Goal: Browse casually: Explore the website without a specific task or goal

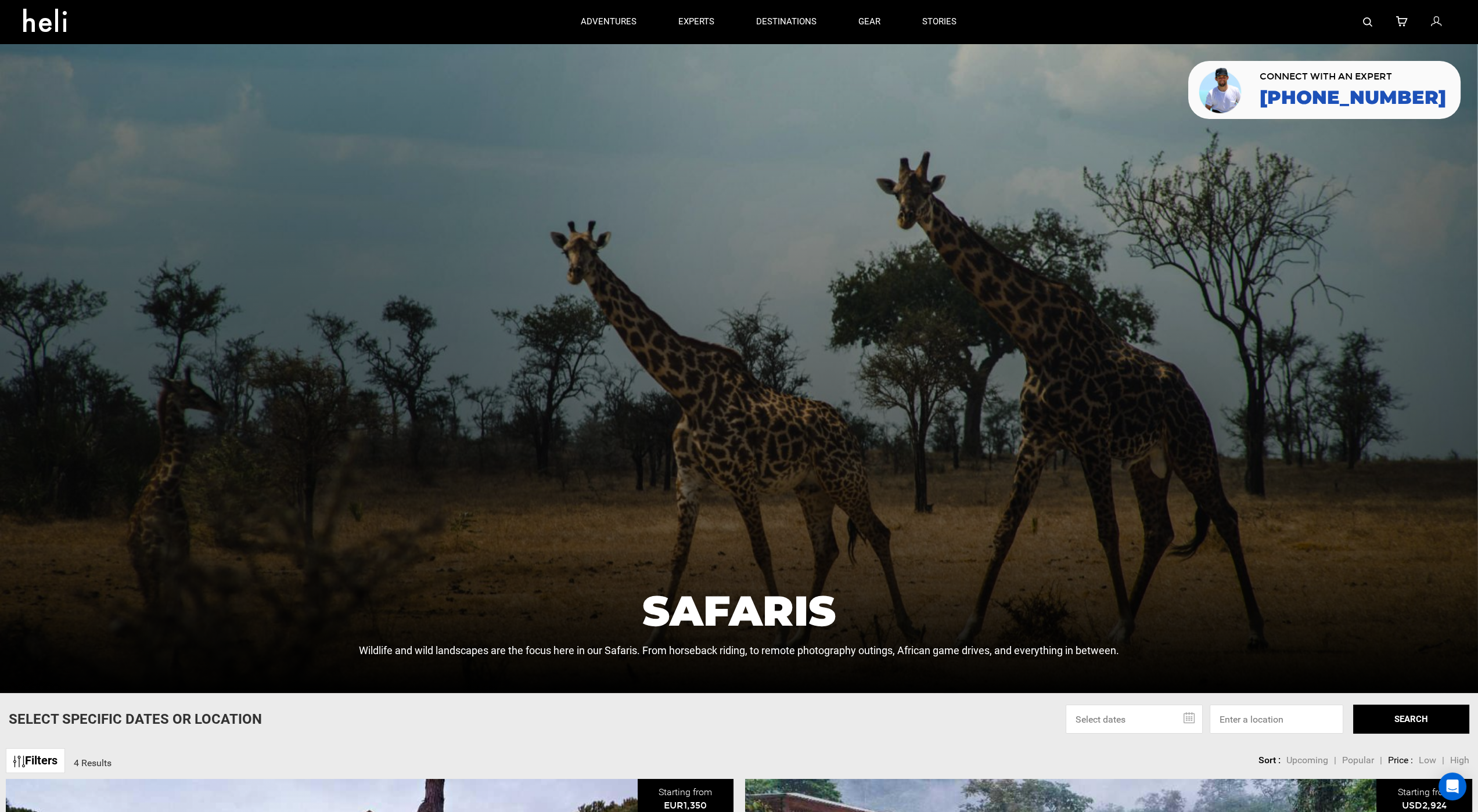
click at [85, 61] on div at bounding box center [739, 368] width 1478 height 650
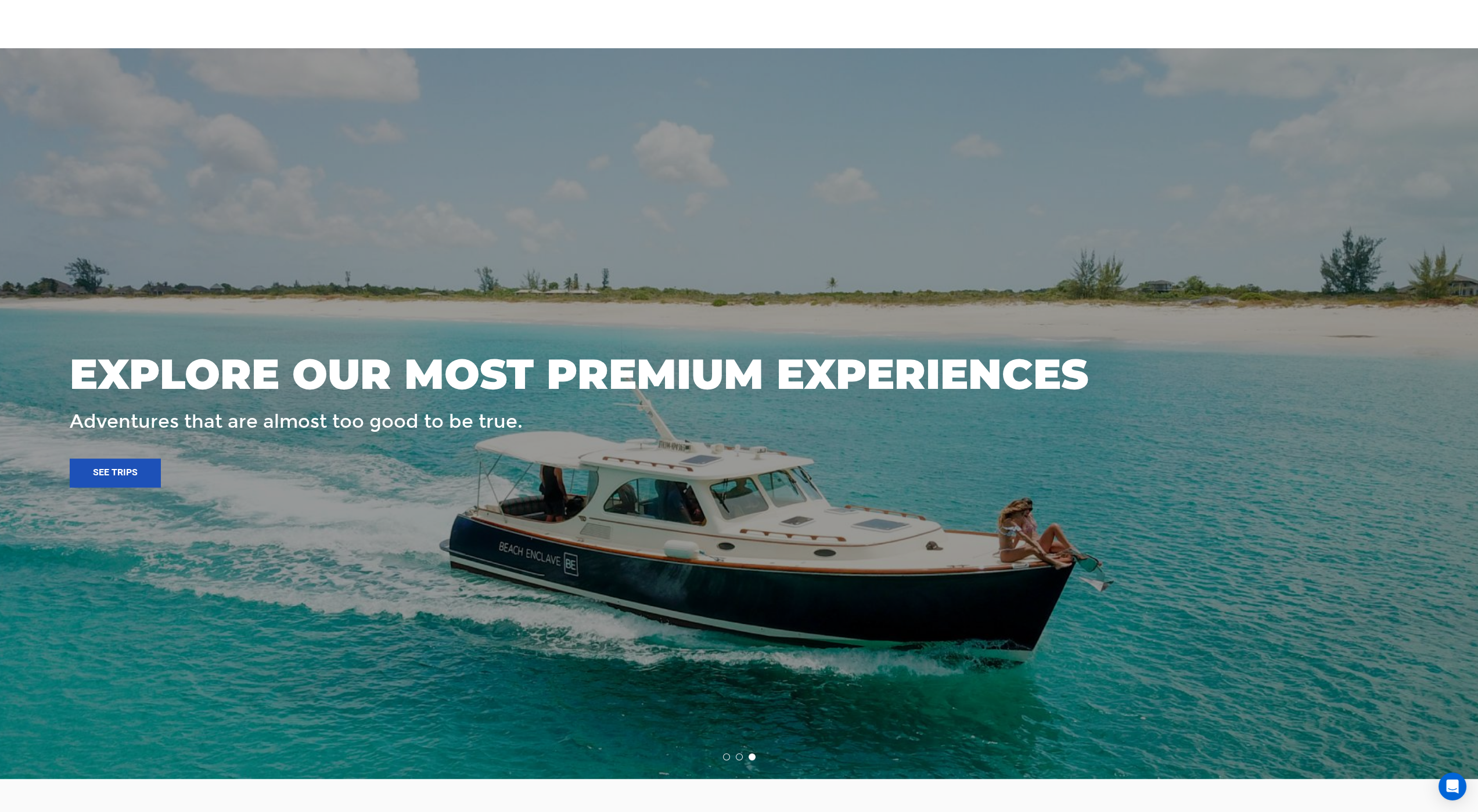
scroll to position [1735, 0]
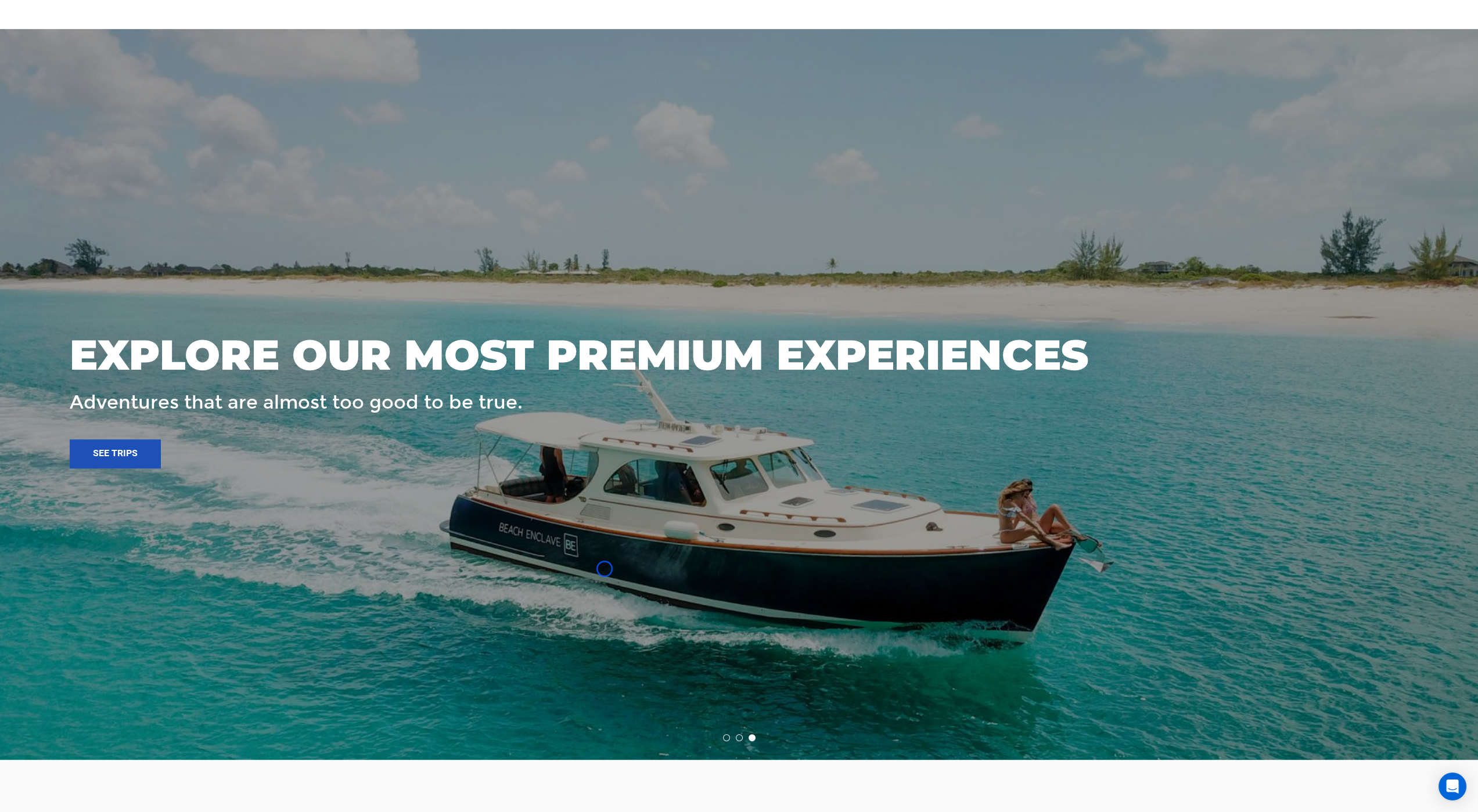
click at [85, 61] on div at bounding box center [739, 394] width 1478 height 731
click at [105, 61] on div at bounding box center [739, 394] width 1478 height 731
click at [101, 107] on div at bounding box center [739, 394] width 1478 height 731
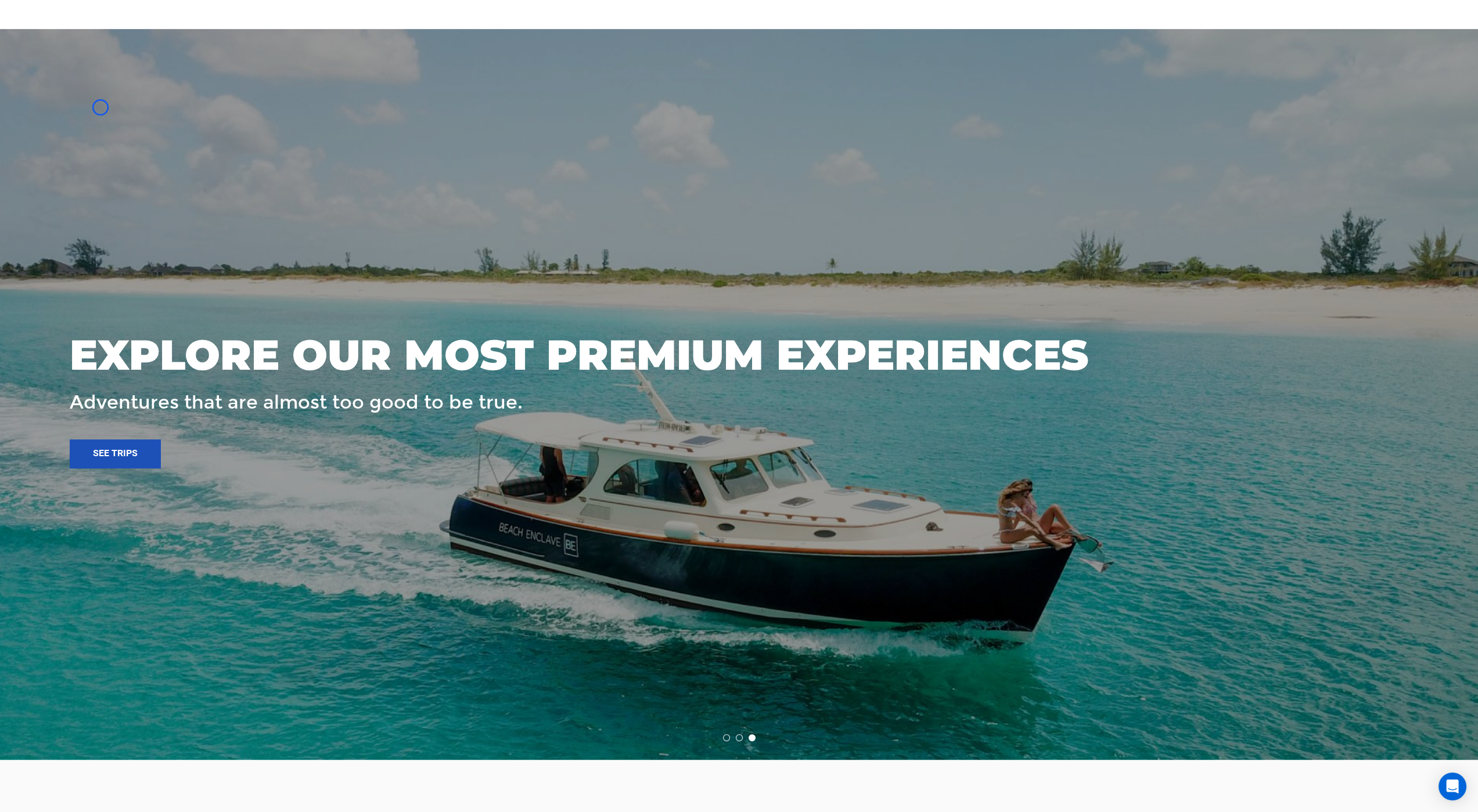
scroll to position [1787, 0]
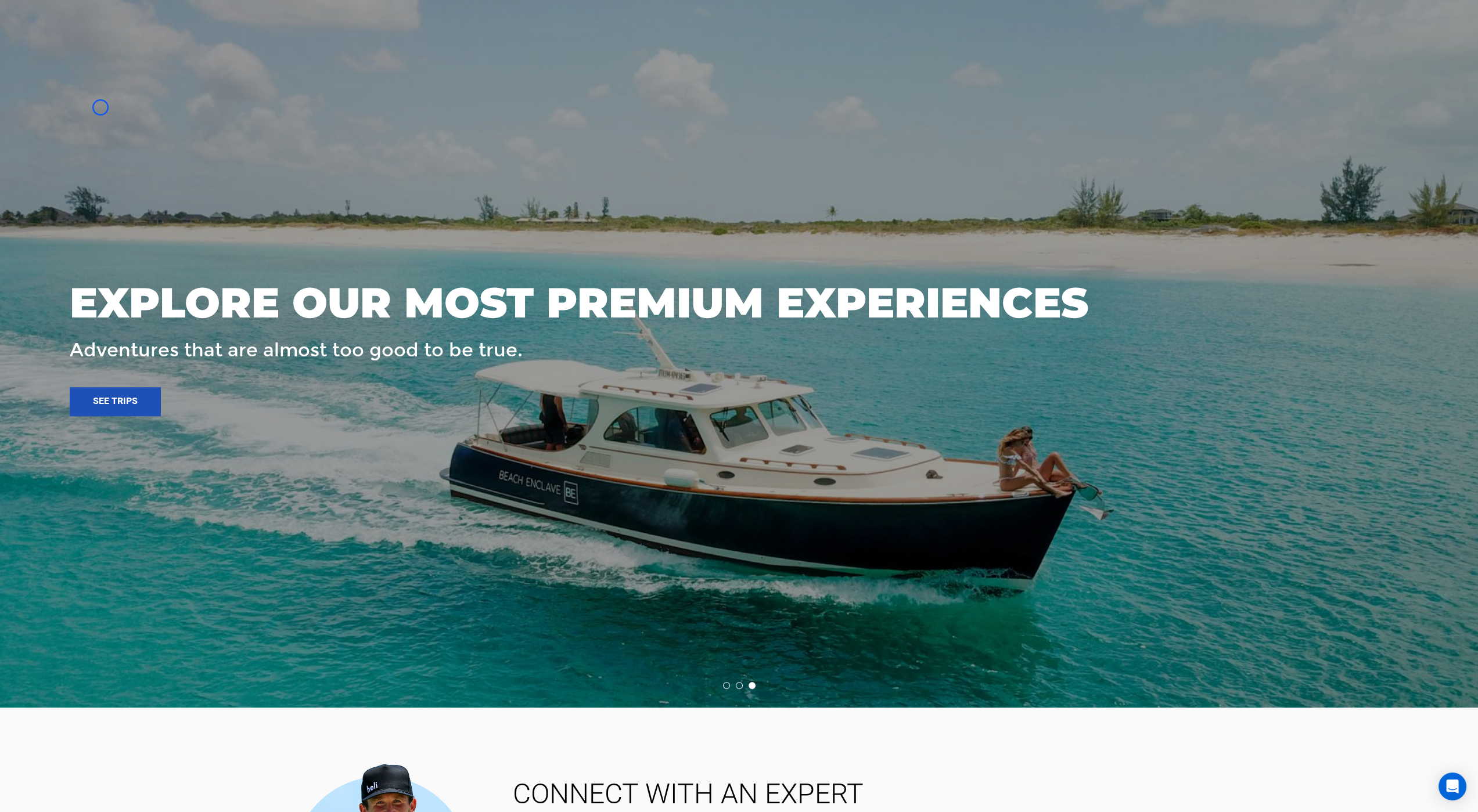
click at [60, 61] on div at bounding box center [739, 342] width 1478 height 731
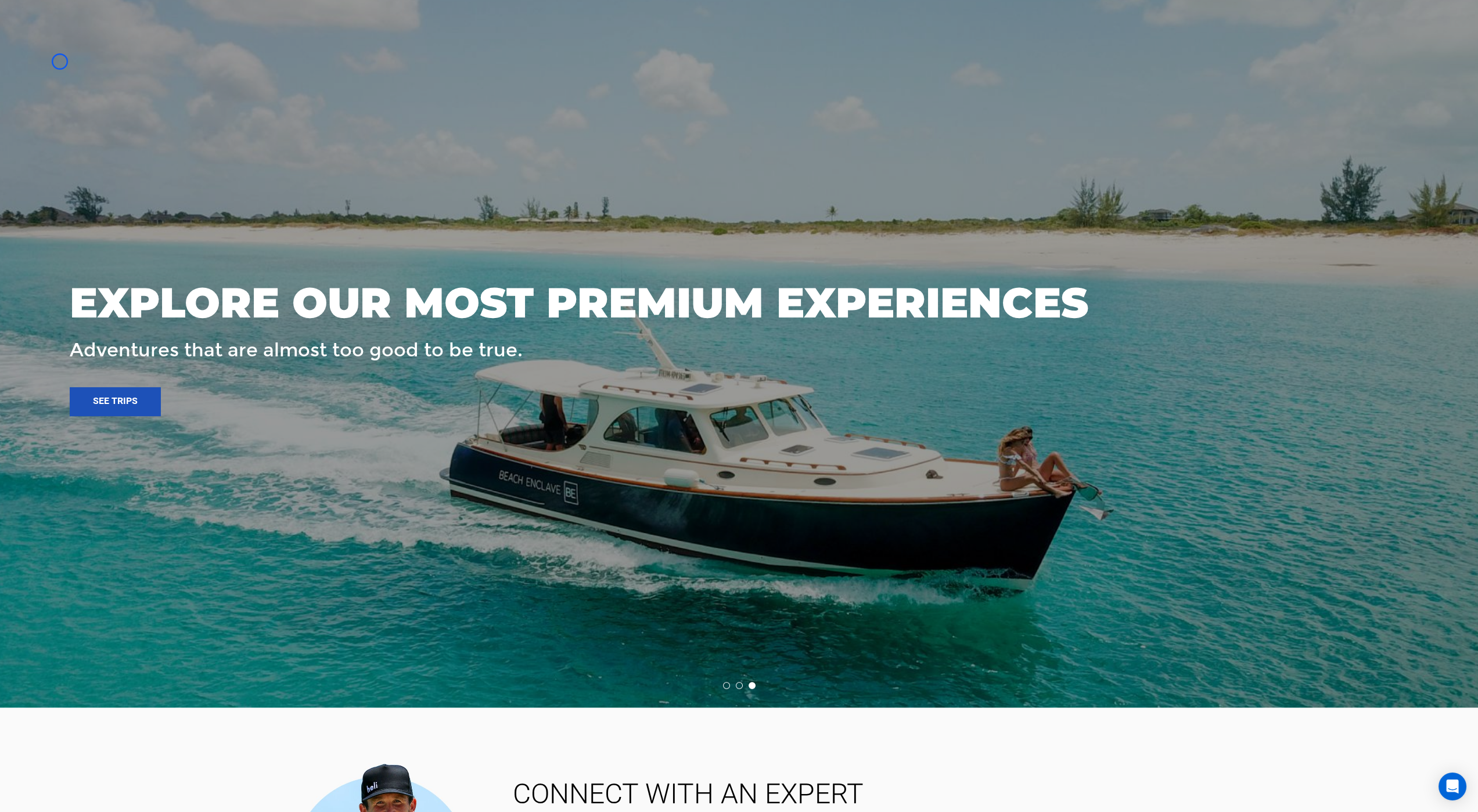
click at [105, 94] on div at bounding box center [739, 342] width 1478 height 731
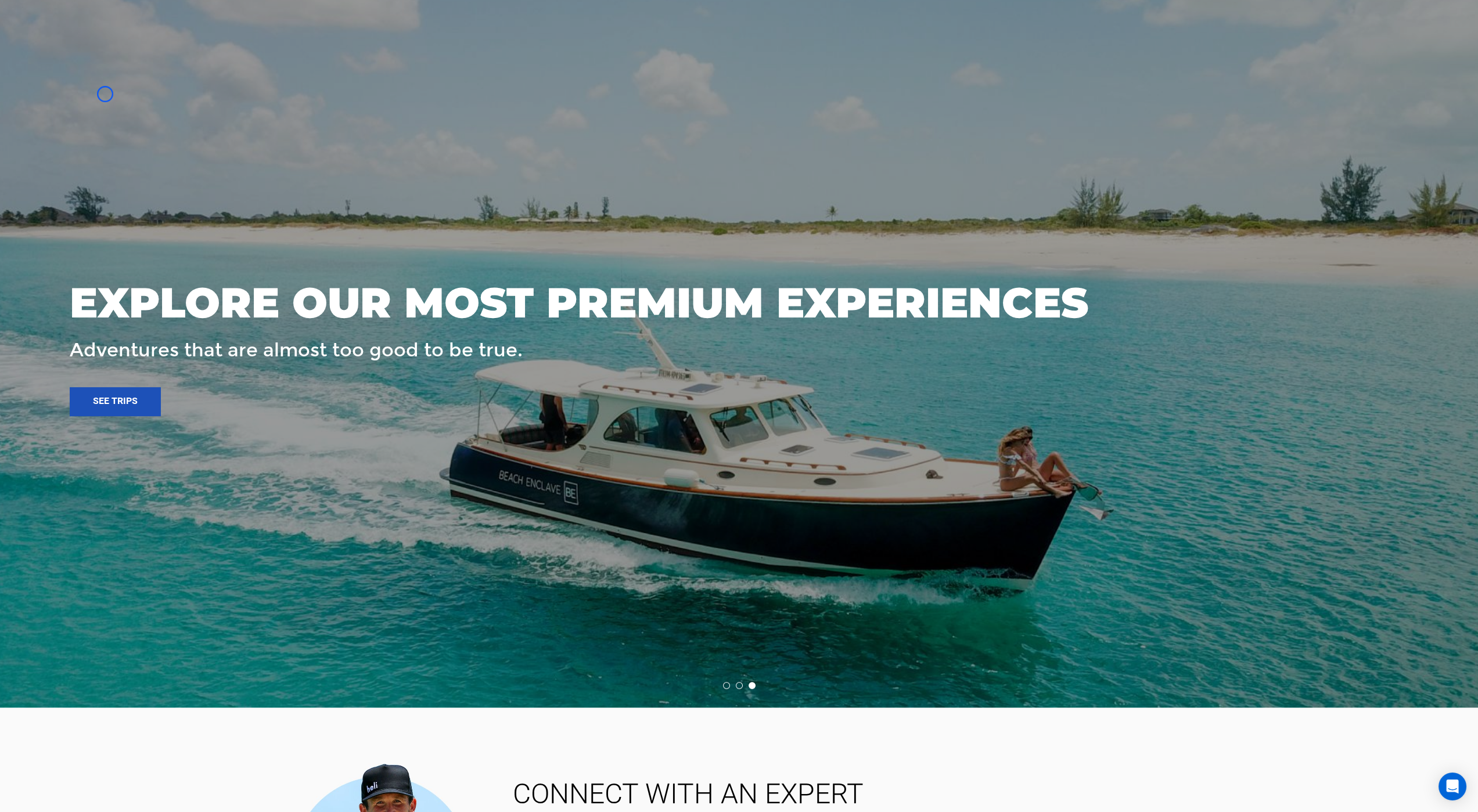
click at [82, 101] on div at bounding box center [739, 342] width 1478 height 731
click at [107, 83] on div at bounding box center [739, 342] width 1478 height 731
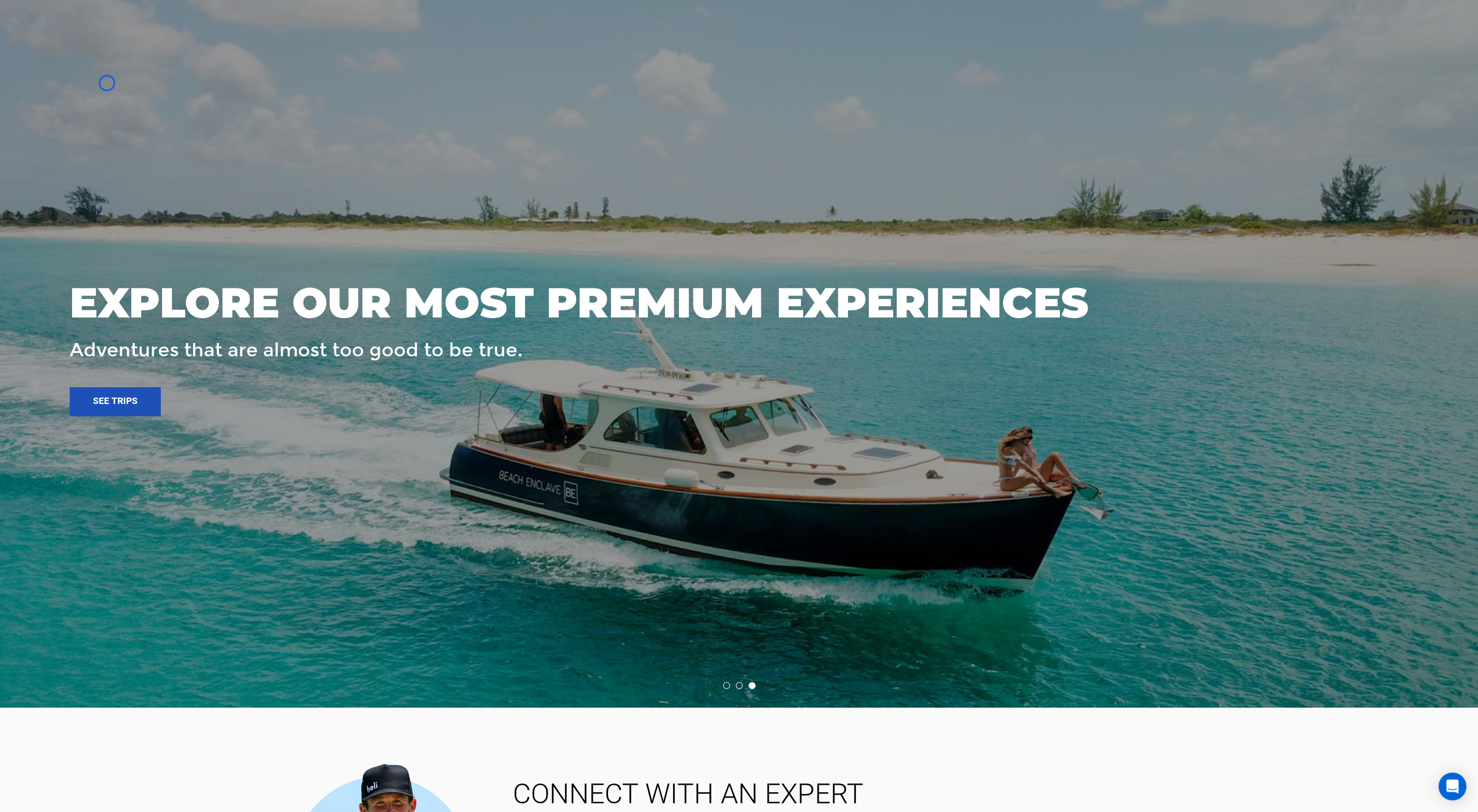
click at [107, 83] on div at bounding box center [739, 342] width 1478 height 731
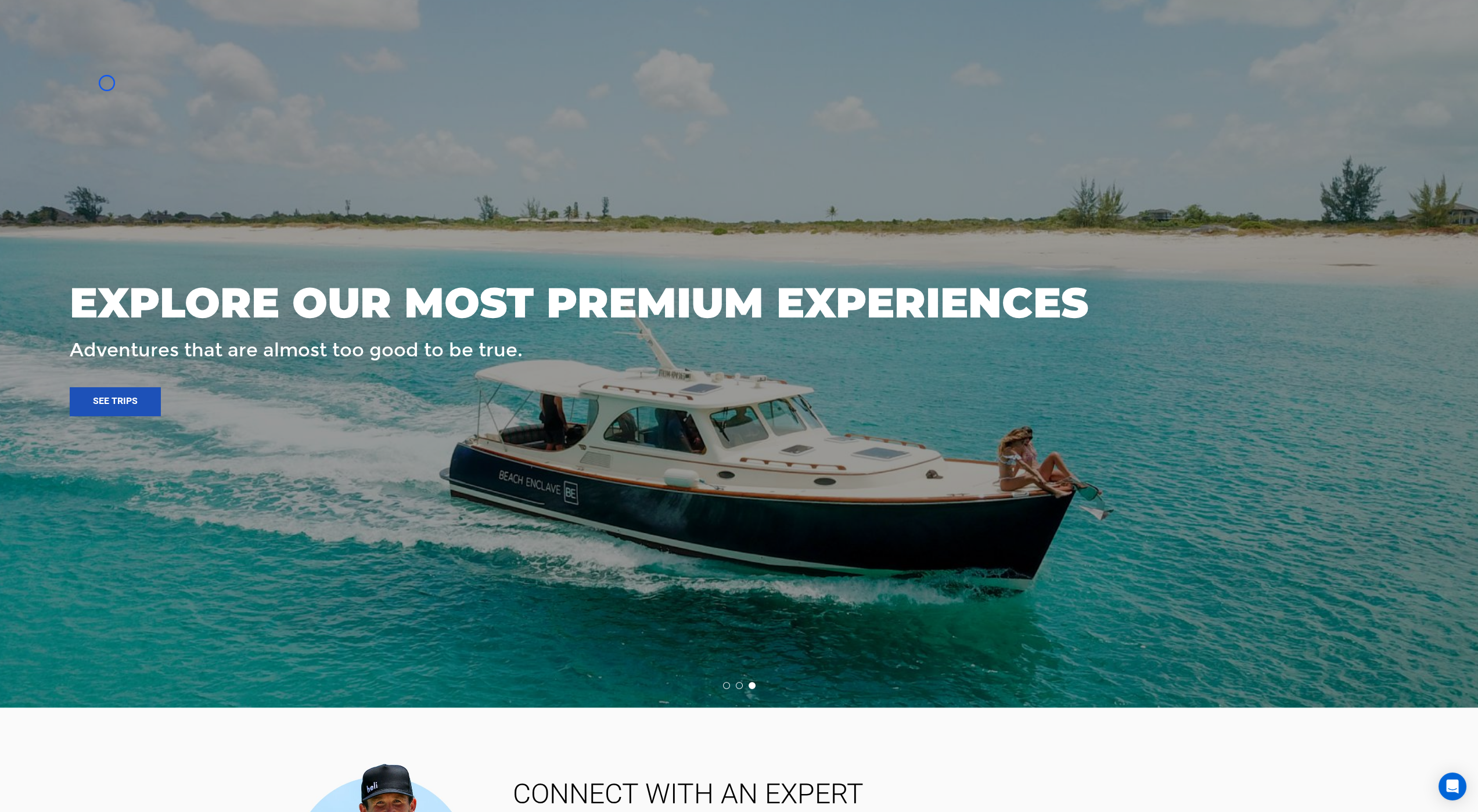
click at [74, 87] on div at bounding box center [739, 342] width 1478 height 731
